Goal: Task Accomplishment & Management: Complete application form

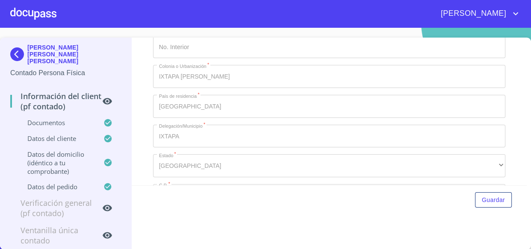
scroll to position [1595, 0]
click at [24, 47] on img at bounding box center [18, 54] width 17 height 14
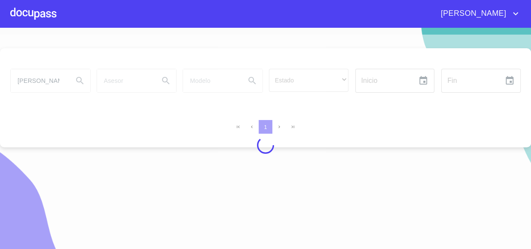
click at [34, 17] on div at bounding box center [33, 13] width 46 height 27
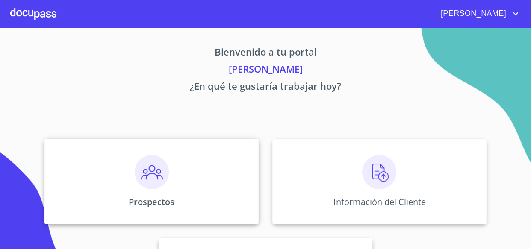
click at [180, 177] on div "Prospectos" at bounding box center [152, 182] width 214 height 86
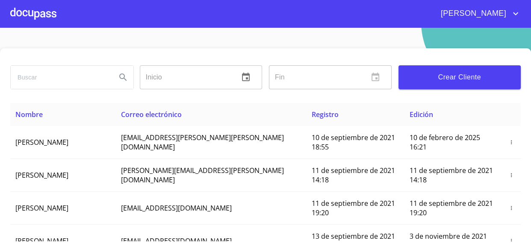
click at [39, 85] on input "search" at bounding box center [60, 77] width 99 height 23
type input "[PERSON_NAME]"
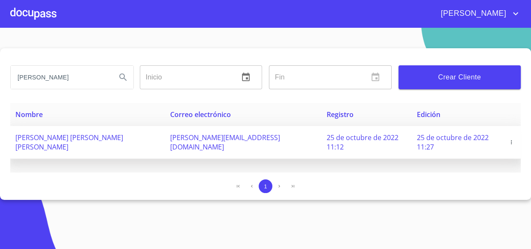
click at [510, 140] on icon "button" at bounding box center [512, 143] width 6 height 6
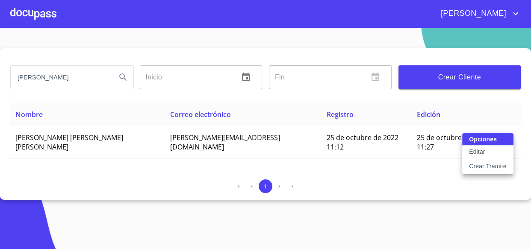
click at [488, 168] on p "Crear Tramite" at bounding box center [488, 166] width 38 height 9
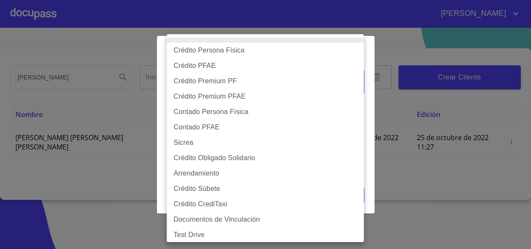
click at [218, 87] on body "[PERSON_NAME] ​ Fin ​ Crear Cliente Nombre Correo electrónico Registro Edición …" at bounding box center [265, 124] width 531 height 249
click at [215, 113] on li "Contado Persona Física" at bounding box center [268, 111] width 203 height 15
type input "60bf975b0d9865ccc2471536"
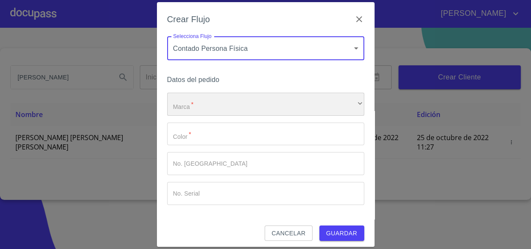
click at [215, 113] on div "​" at bounding box center [265, 104] width 197 height 23
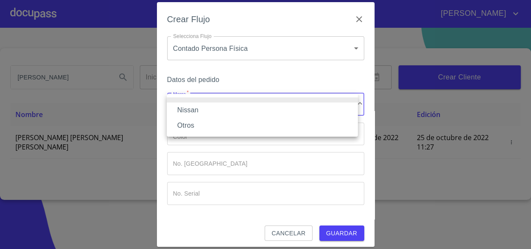
click at [205, 109] on li "Nissan" at bounding box center [262, 110] width 191 height 15
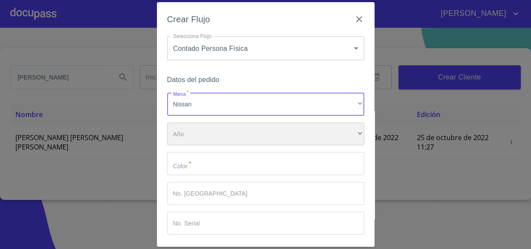
click at [210, 132] on div "​" at bounding box center [265, 134] width 197 height 23
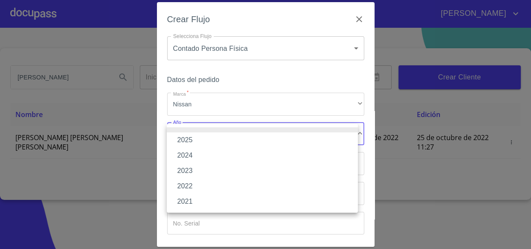
drag, startPoint x: 198, startPoint y: 175, endPoint x: 229, endPoint y: 151, distance: 39.5
click at [197, 175] on li "2023" at bounding box center [262, 170] width 191 height 15
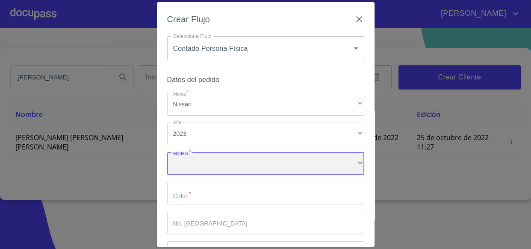
click at [205, 166] on div "​" at bounding box center [265, 163] width 197 height 23
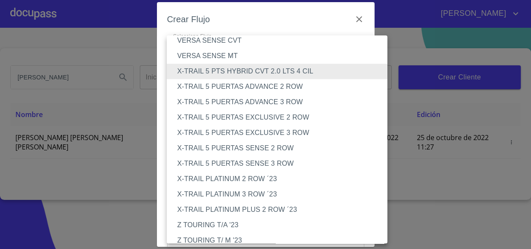
scroll to position [989, 0]
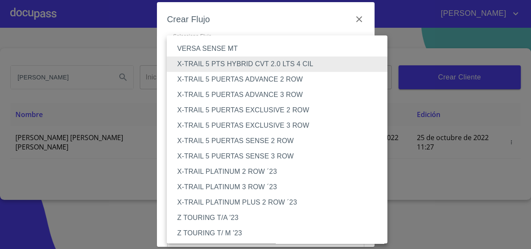
click at [264, 107] on li "X-TRAIL 5 PUERTAS EXCLUSIVE 2 ROW" at bounding box center [280, 110] width 227 height 15
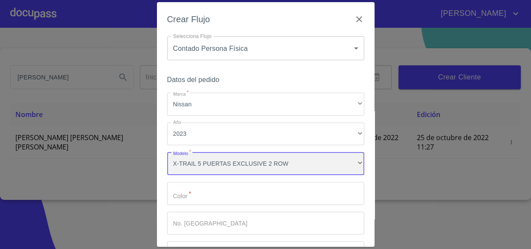
scroll to position [988, 0]
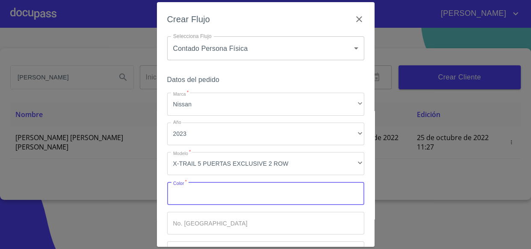
click at [202, 193] on input "Marca   *" at bounding box center [265, 193] width 197 height 23
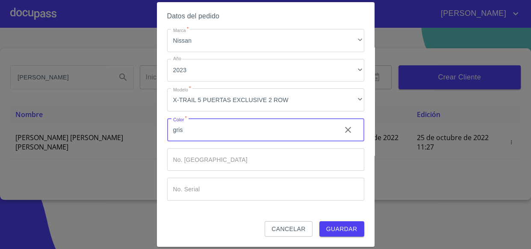
type input "gris"
click at [330, 232] on span "Guardar" at bounding box center [342, 229] width 31 height 11
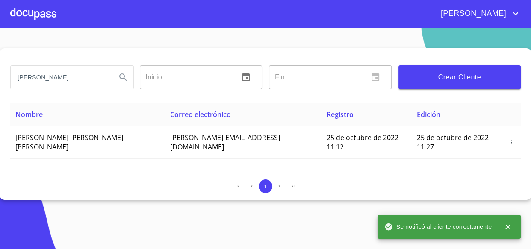
click at [41, 10] on div at bounding box center [33, 13] width 46 height 27
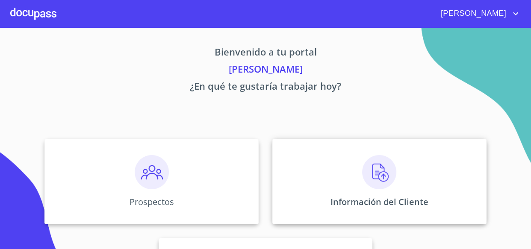
click at [409, 199] on p "Información del Cliente" at bounding box center [380, 202] width 98 height 12
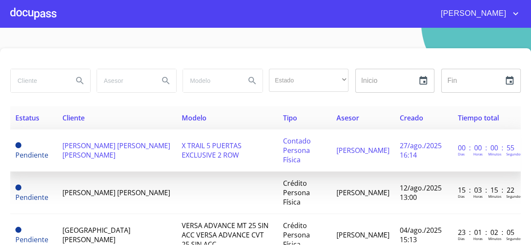
click at [130, 149] on td "[PERSON_NAME] [PERSON_NAME] [PERSON_NAME]" at bounding box center [116, 151] width 119 height 42
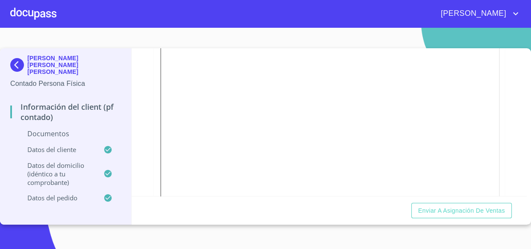
scroll to position [194, 0]
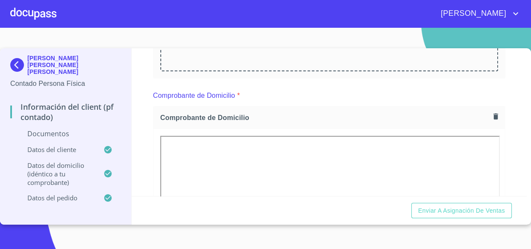
click at [494, 116] on icon "button" at bounding box center [496, 117] width 5 height 6
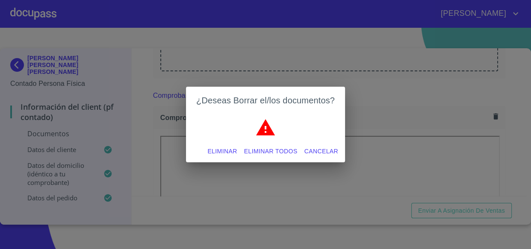
click at [281, 151] on span "Eliminar todos" at bounding box center [270, 151] width 53 height 11
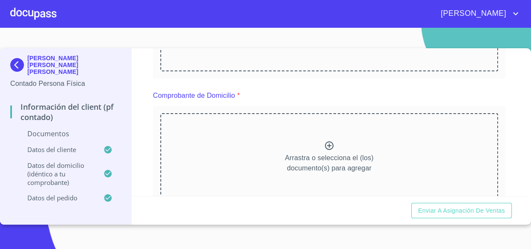
click at [304, 145] on div "Arrastra o selecciona el (los) documento(s) para agregar" at bounding box center [329, 156] width 338 height 87
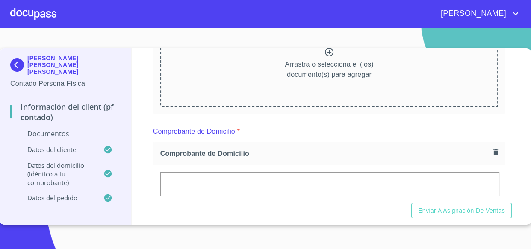
scroll to position [116, 0]
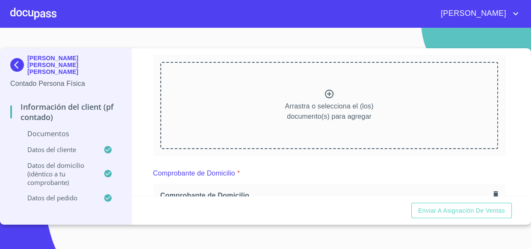
click at [308, 94] on div "Arrastra o selecciona el (los) documento(s) para agregar" at bounding box center [329, 105] width 338 height 87
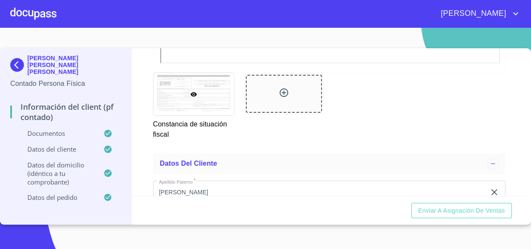
scroll to position [1206, 0]
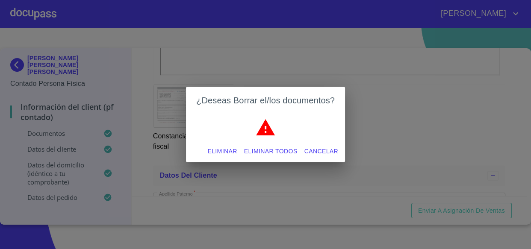
click at [267, 142] on div "Eliminar Eliminar todos Cancelar" at bounding box center [265, 151] width 159 height 23
click at [268, 147] on span "Eliminar todos" at bounding box center [270, 151] width 53 height 11
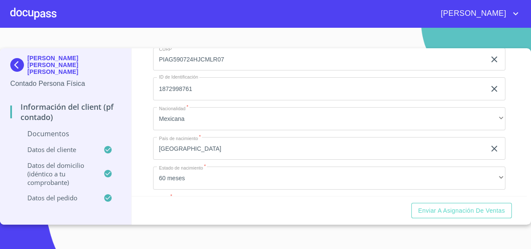
scroll to position [1284, 0]
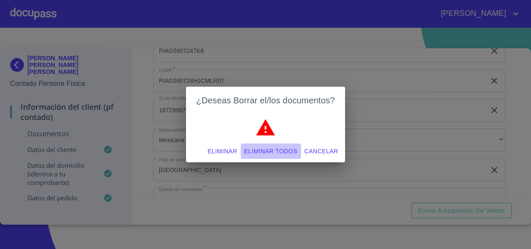
click at [274, 148] on span "Eliminar todos" at bounding box center [270, 151] width 53 height 11
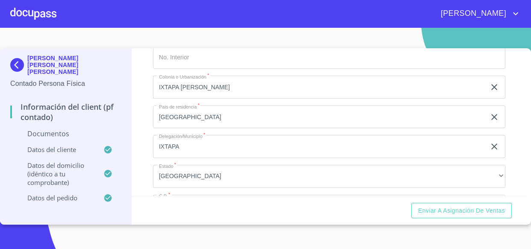
scroll to position [1361, 0]
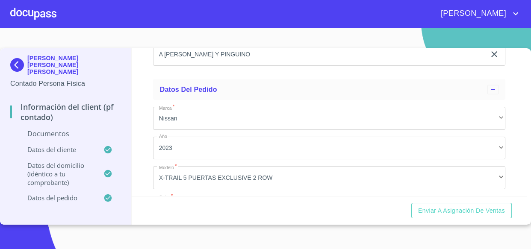
scroll to position [1828, 0]
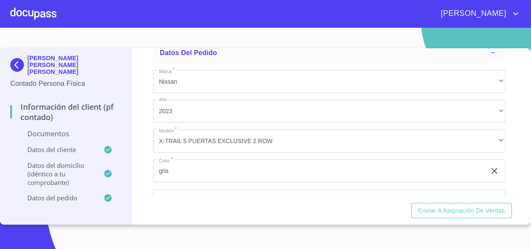
drag, startPoint x: 234, startPoint y: 119, endPoint x: 100, endPoint y: 122, distance: 133.5
click at [100, 122] on div "[PERSON_NAME] [PERSON_NAME] [PERSON_NAME] Contado Persona Física Información de…" at bounding box center [263, 136] width 527 height 177
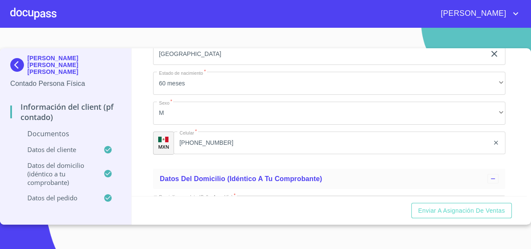
scroll to position [1167, 0]
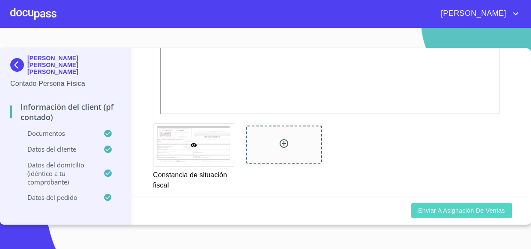
click at [457, 215] on span "Enviar a Asignación de Ventas" at bounding box center [462, 211] width 87 height 11
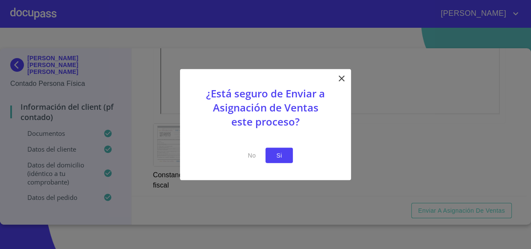
click at [284, 161] on button "Si" at bounding box center [279, 156] width 27 height 16
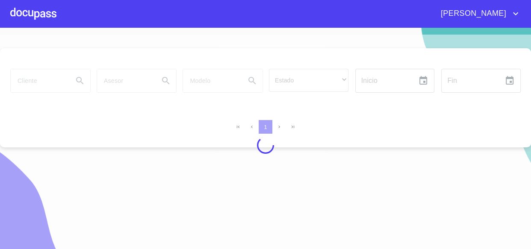
click at [26, 15] on div at bounding box center [33, 13] width 46 height 27
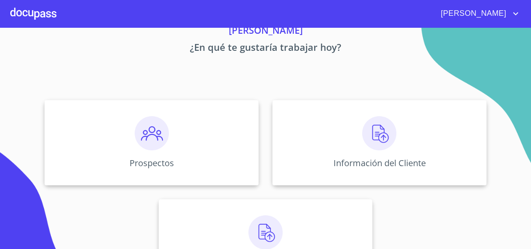
scroll to position [81, 0]
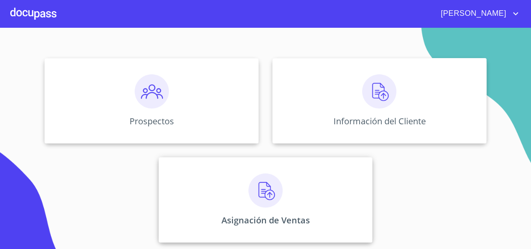
click at [253, 210] on div "Asignación de Ventas" at bounding box center [266, 200] width 214 height 86
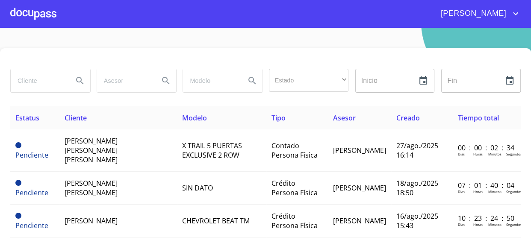
click at [492, 15] on span "[PERSON_NAME]" at bounding box center [473, 14] width 76 height 14
click at [502, 17] on li "Salir" at bounding box center [507, 17] width 28 height 15
